Goal: Task Accomplishment & Management: Manage account settings

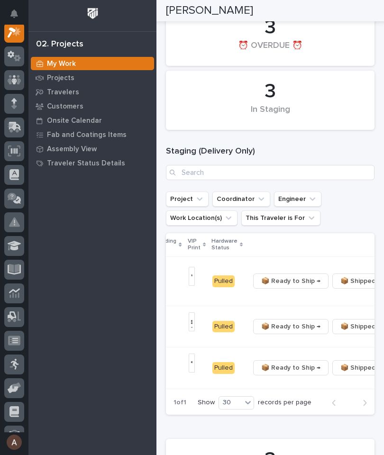
scroll to position [0, 278]
click at [271, 275] on span "📦 Ready to Ship →" at bounding box center [290, 280] width 59 height 11
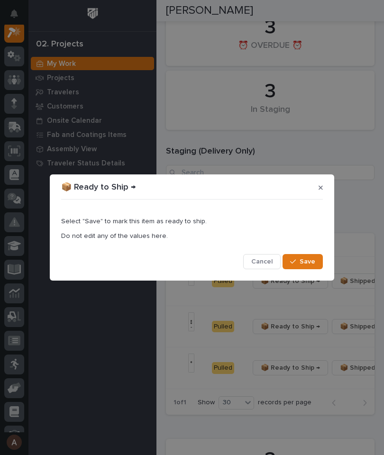
click at [312, 262] on span "Save" at bounding box center [308, 261] width 16 height 9
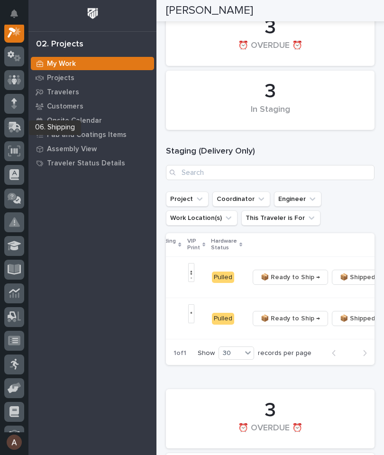
click at [12, 131] on icon at bounding box center [13, 128] width 11 height 9
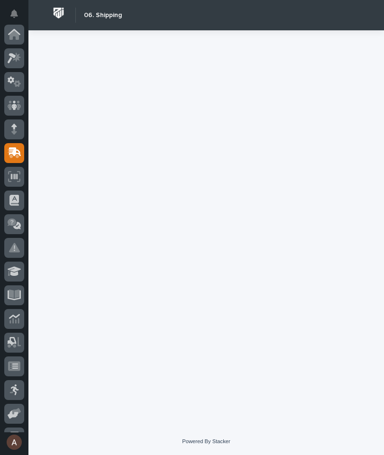
scroll to position [113, 0]
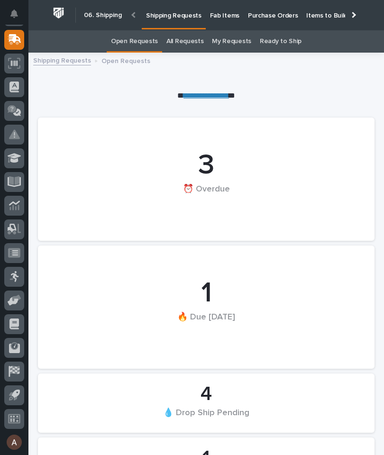
click at [219, 14] on p "Fab Items" at bounding box center [224, 10] width 29 height 20
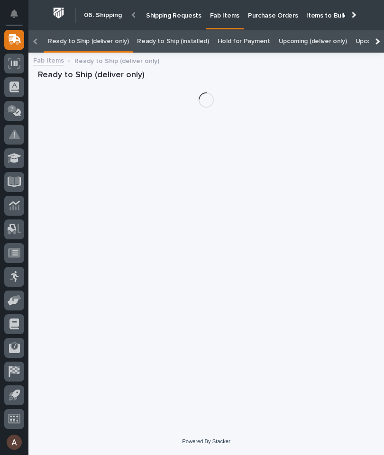
scroll to position [0, -114]
click at [380, 30] on div at bounding box center [376, 41] width 15 height 22
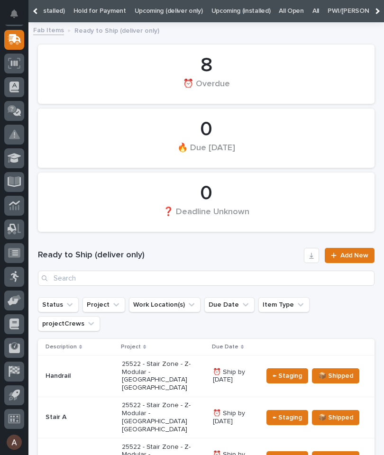
scroll to position [0, 144]
click at [312, 10] on link "All" at bounding box center [315, 11] width 7 height 22
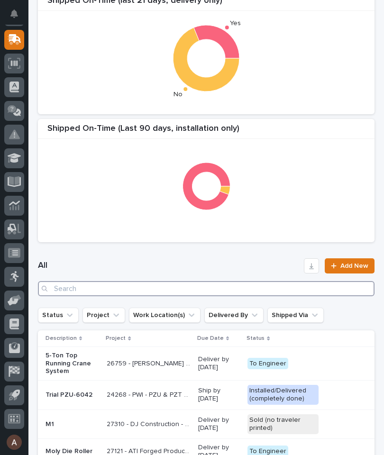
click at [261, 289] on input "Search" at bounding box center [206, 288] width 337 height 15
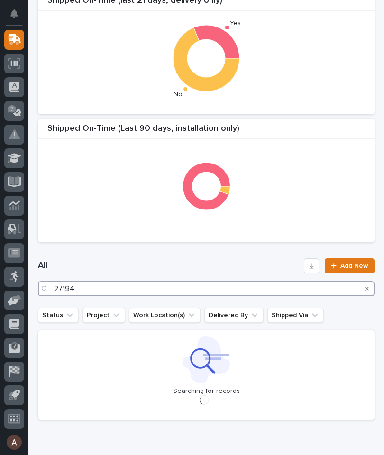
type input "27194"
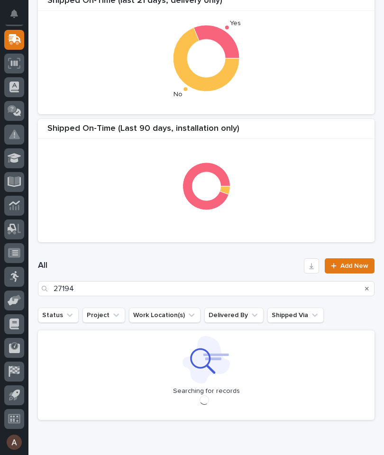
click at [234, 254] on div "All 27194 Add New" at bounding box center [206, 277] width 337 height 61
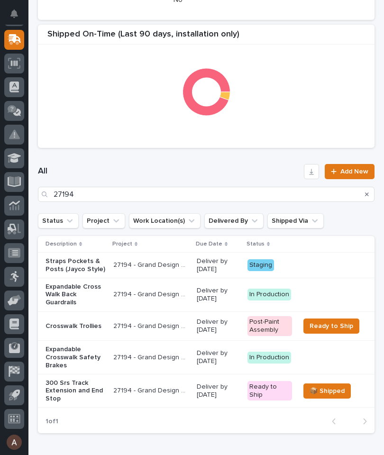
scroll to position [310, 0]
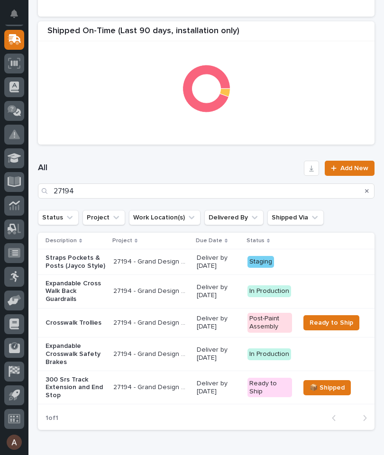
click at [76, 258] on p "Straps Pockets & Posts (Jayco Style)" at bounding box center [76, 262] width 60 height 16
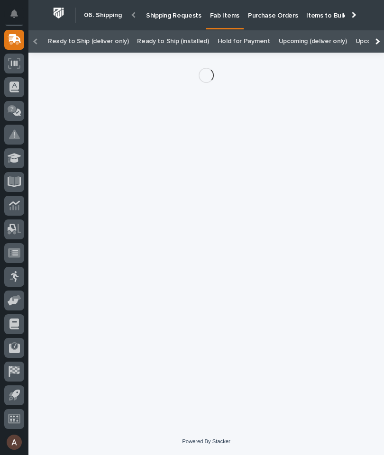
scroll to position [17, 0]
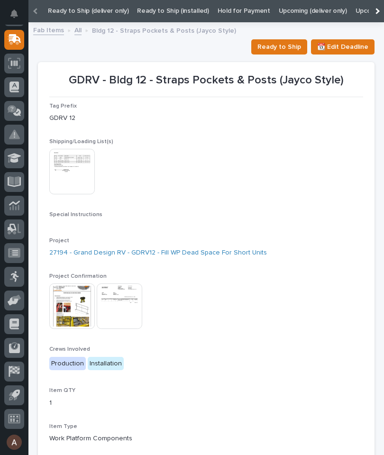
click at [282, 51] on span "Ready to Ship" at bounding box center [279, 46] width 44 height 11
click at [13, 37] on icon at bounding box center [15, 38] width 12 height 9
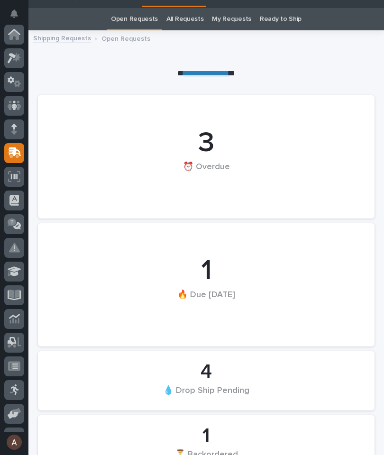
click at [14, 58] on icon at bounding box center [15, 58] width 14 height 11
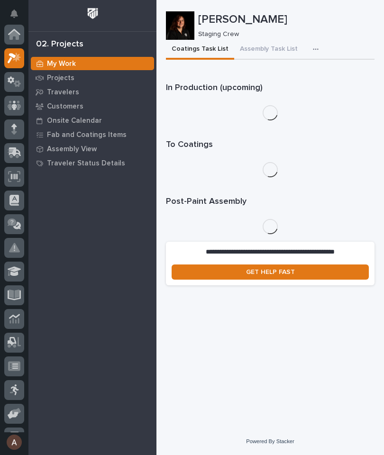
scroll to position [24, 0]
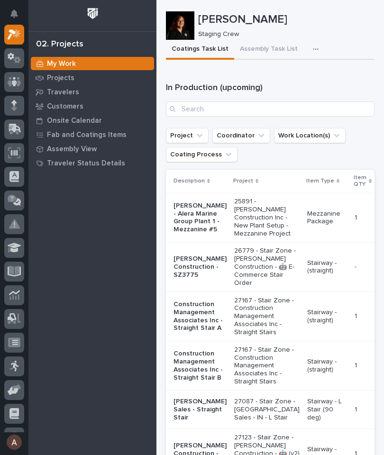
click at [69, 92] on p "Travelers" at bounding box center [63, 92] width 32 height 9
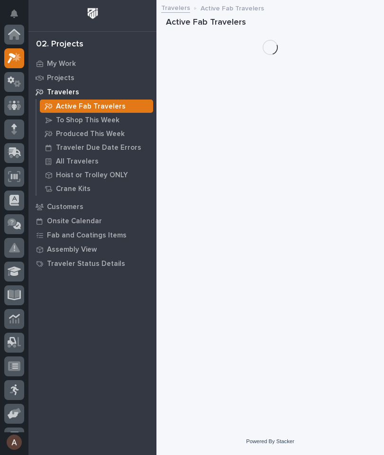
scroll to position [24, 0]
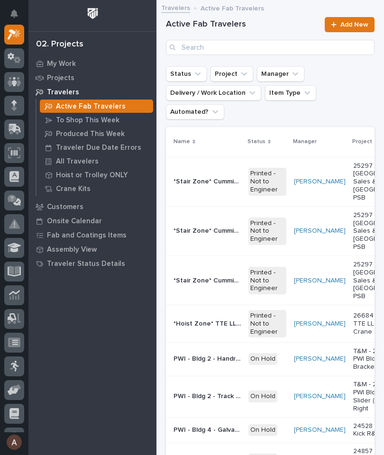
click at [82, 155] on div "All Travelers" at bounding box center [96, 161] width 113 height 13
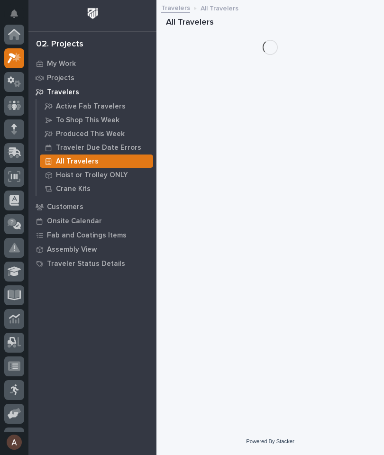
scroll to position [24, 0]
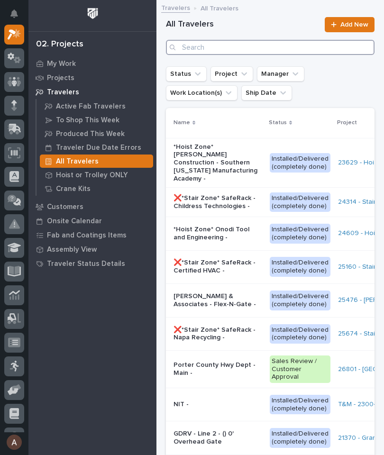
click at [281, 42] on input "Search" at bounding box center [270, 47] width 209 height 15
type input "25"
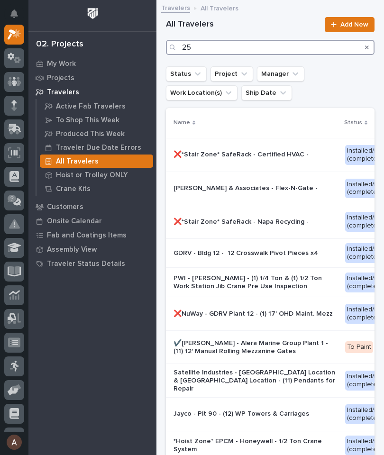
click at [229, 46] on input "25" at bounding box center [270, 47] width 209 height 15
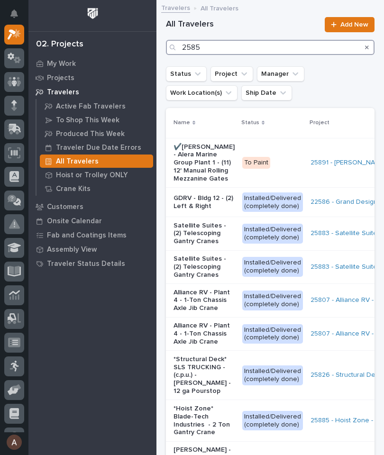
type input "25852"
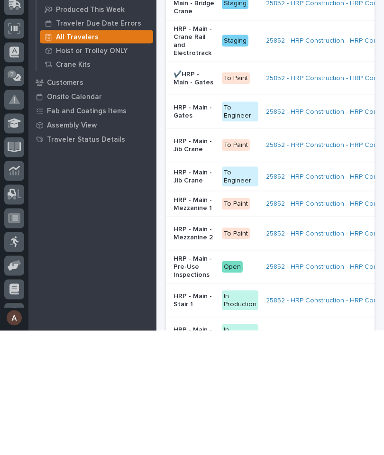
scroll to position [84, 0]
click at [192, 262] on p "HRP - Main - Jib Crane" at bounding box center [194, 270] width 41 height 16
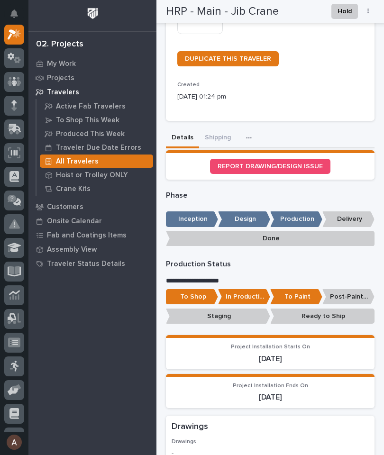
scroll to position [297, 0]
